Goal: Transaction & Acquisition: Purchase product/service

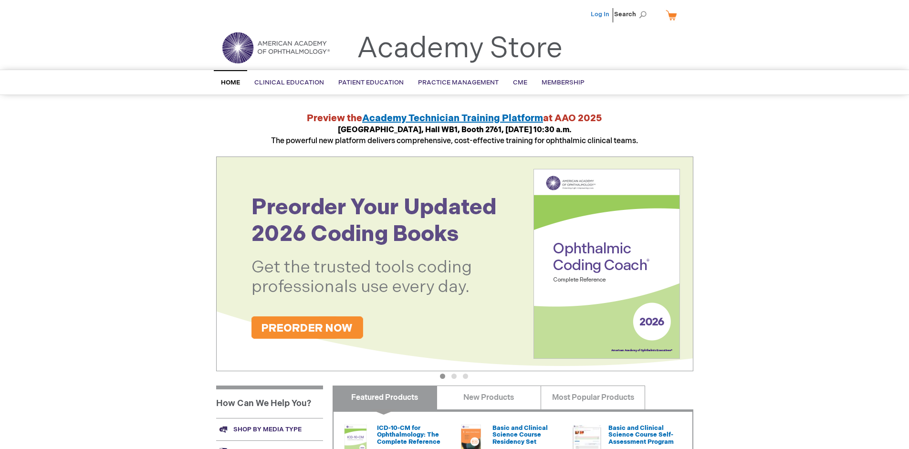
click at [601, 14] on link "Log In" at bounding box center [600, 14] width 19 height 8
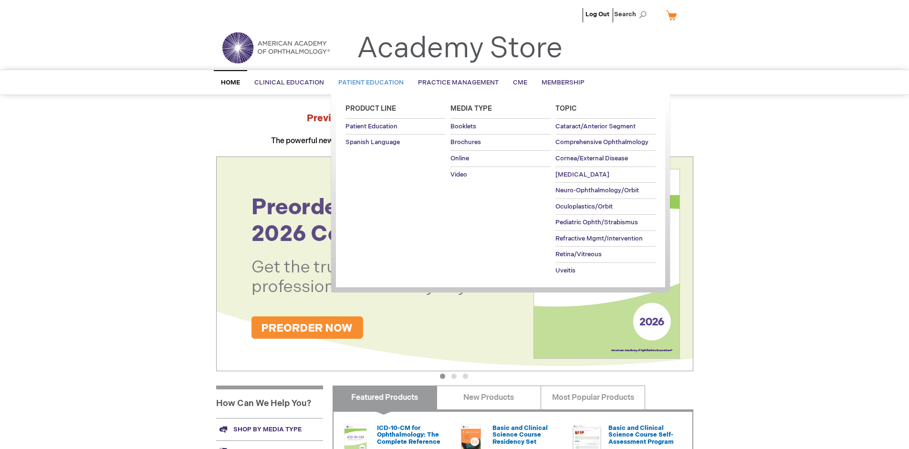
click at [368, 83] on span "Patient Education" at bounding box center [370, 83] width 65 height 8
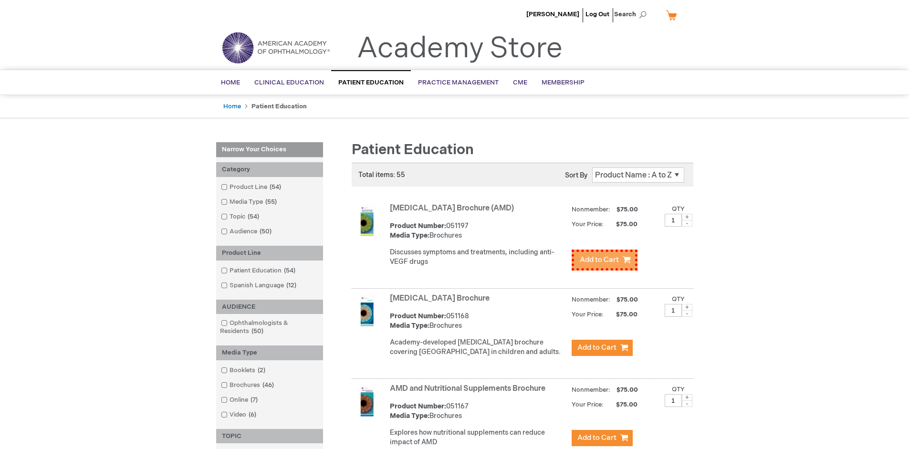
click at [602, 258] on span "Add to Cart" at bounding box center [599, 259] width 39 height 9
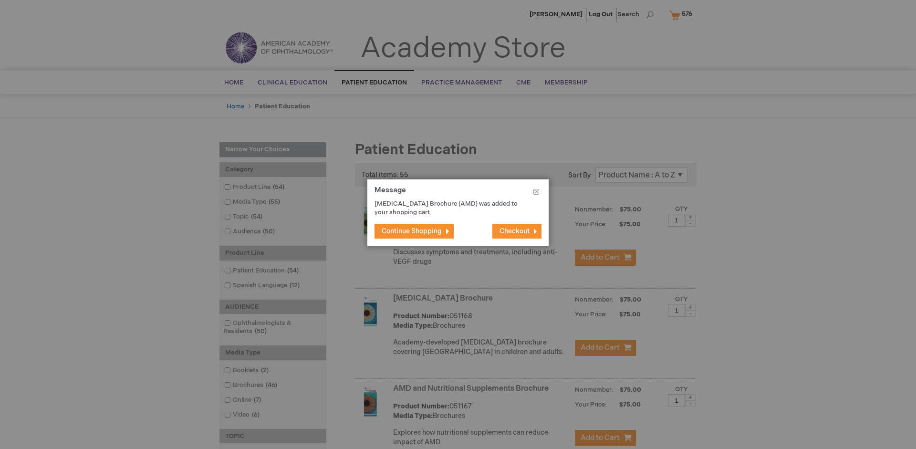
click at [412, 231] on span "Continue Shopping" at bounding box center [412, 231] width 60 height 8
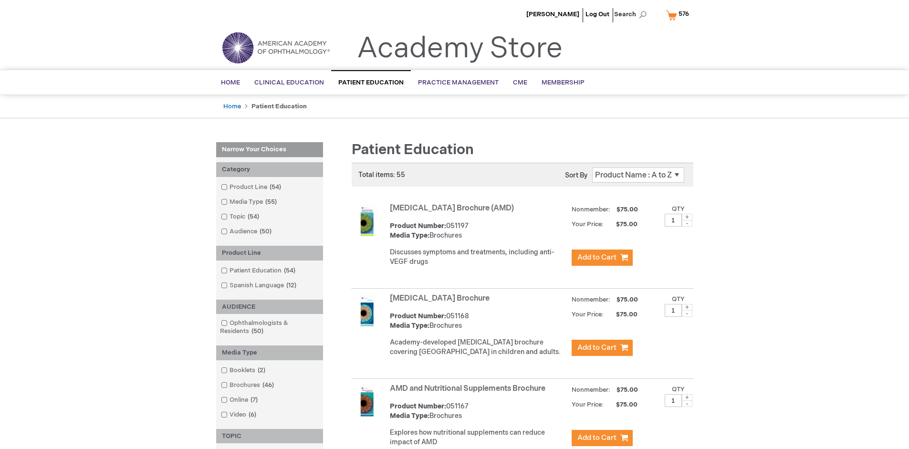
click at [469, 393] on link "AMD and Nutritional Supplements Brochure" at bounding box center [468, 388] width 156 height 9
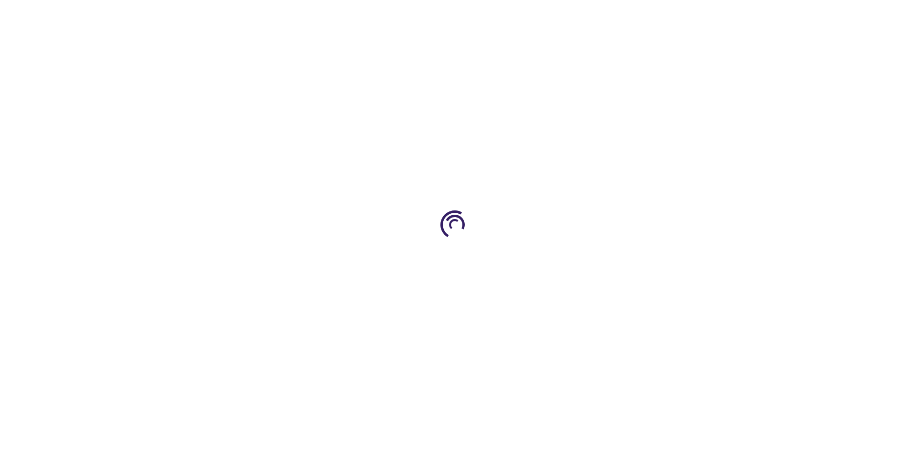
type input "1"
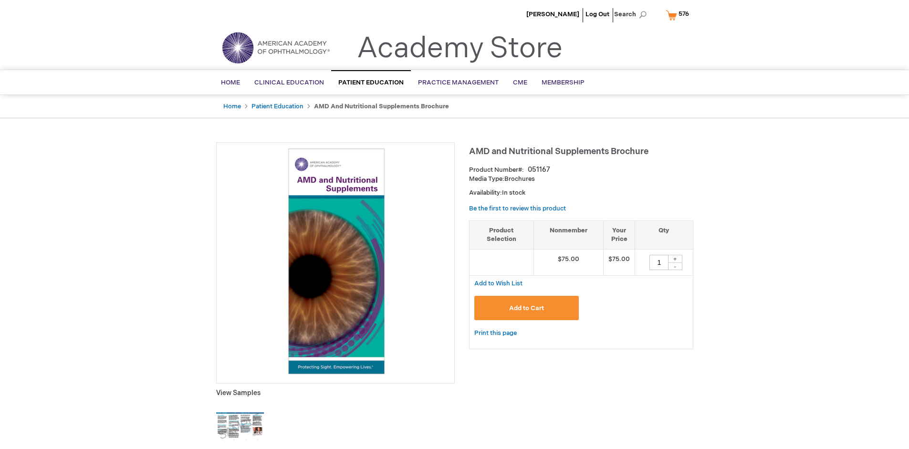
click at [526, 308] on span "Add to Cart" at bounding box center [526, 308] width 35 height 8
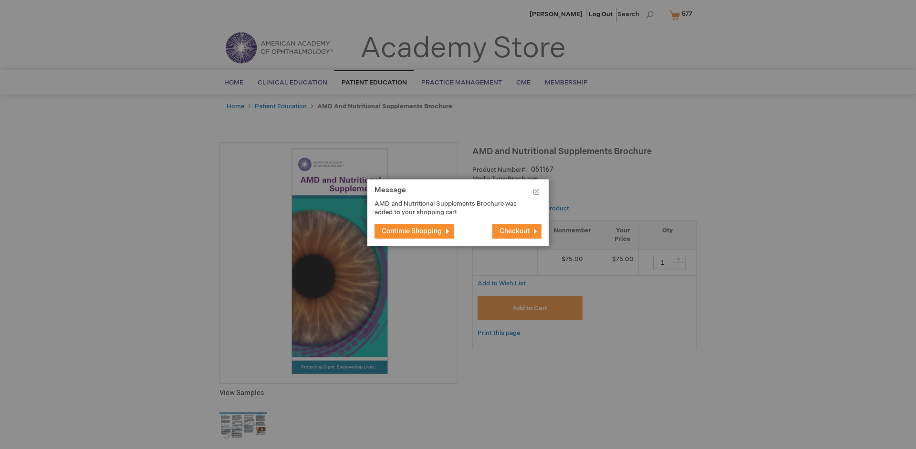
click at [412, 231] on span "Continue Shopping" at bounding box center [412, 231] width 60 height 8
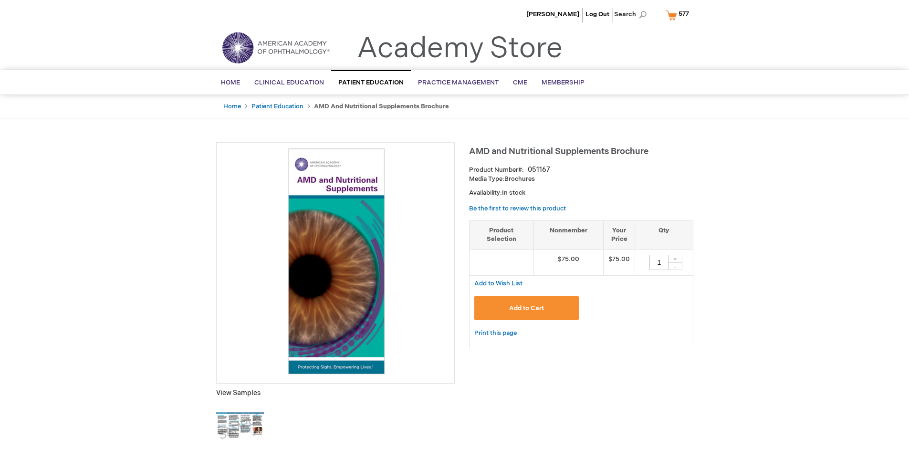
click at [679, 15] on span "577" at bounding box center [683, 14] width 10 height 8
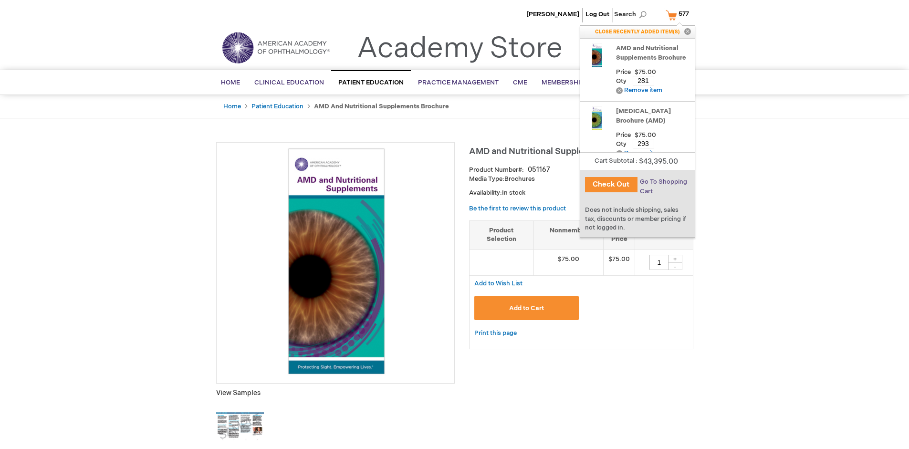
click at [663, 182] on span "Go To Shopping Cart" at bounding box center [663, 186] width 47 height 17
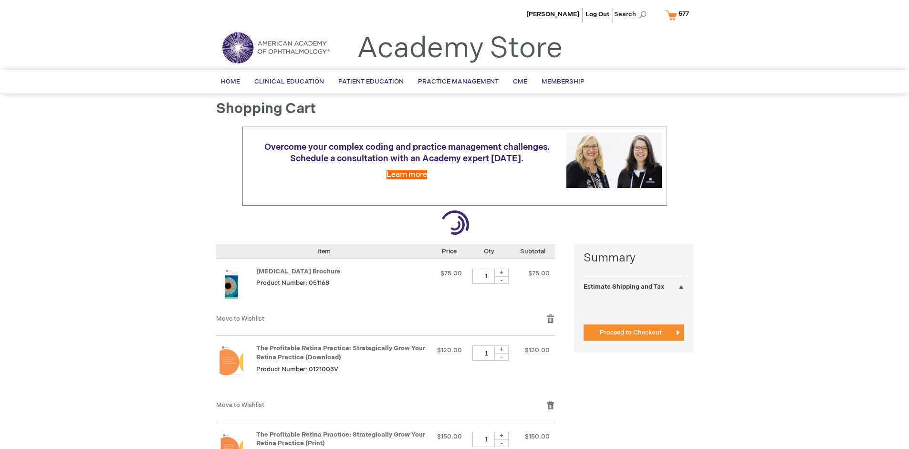
select select "US"
select select "41"
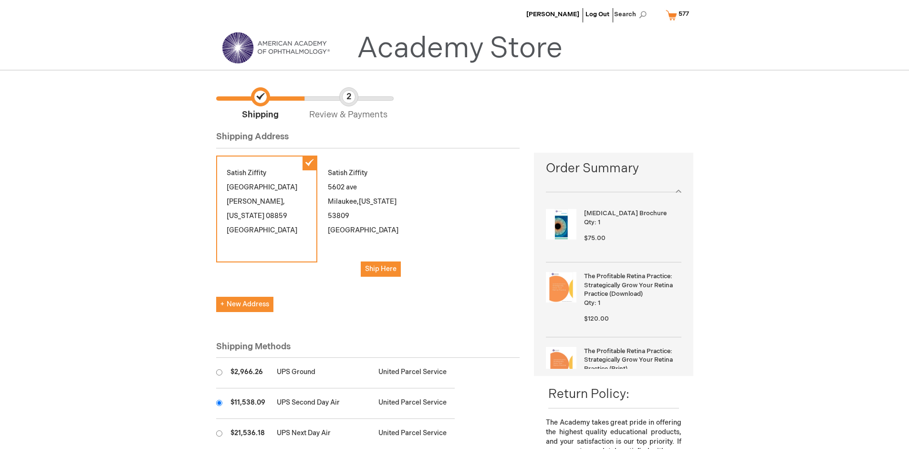
click at [219, 403] on input "radio" at bounding box center [219, 403] width 6 height 6
